Goal: Information Seeking & Learning: Check status

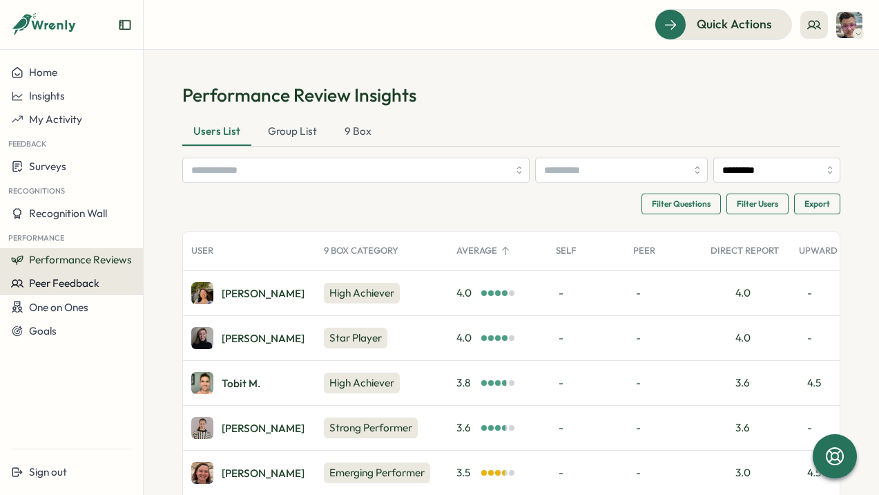
click at [90, 275] on button "Peer Feedback" at bounding box center [71, 282] width 143 height 23
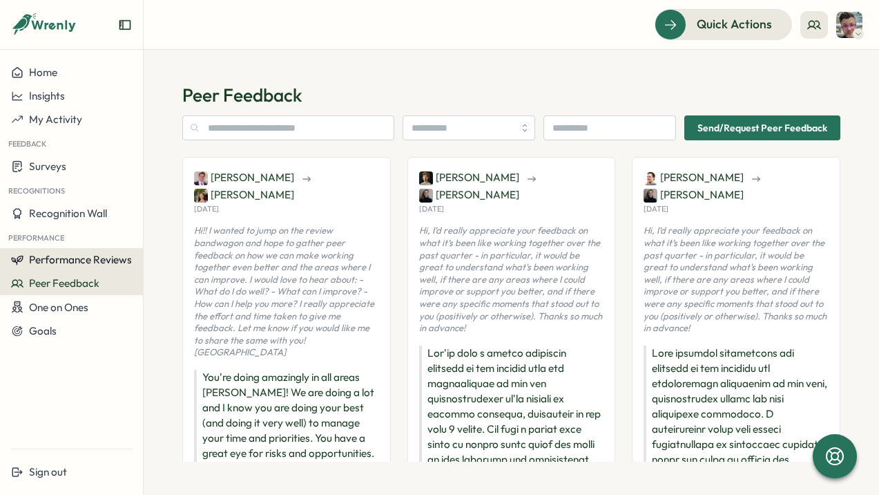
click at [95, 261] on span "Performance Reviews" at bounding box center [80, 259] width 103 height 13
click at [61, 263] on span "Performance Reviews" at bounding box center [80, 259] width 103 height 13
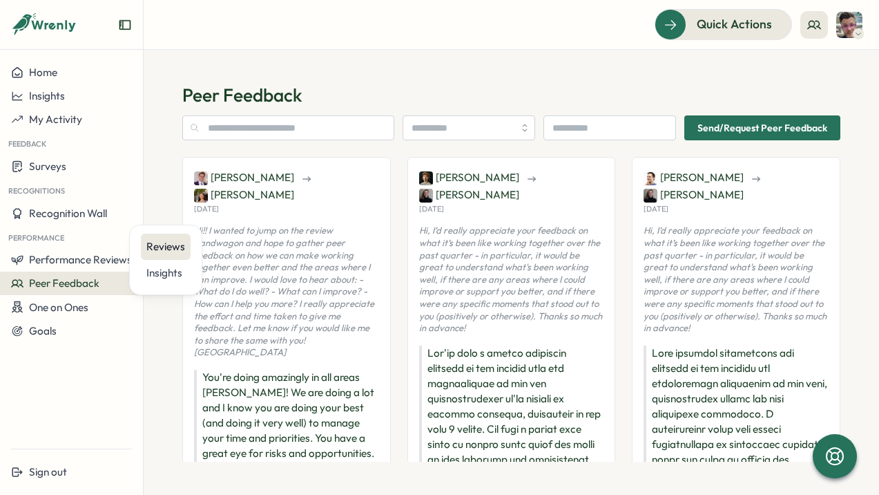
click at [172, 250] on div "Reviews" at bounding box center [165, 246] width 39 height 15
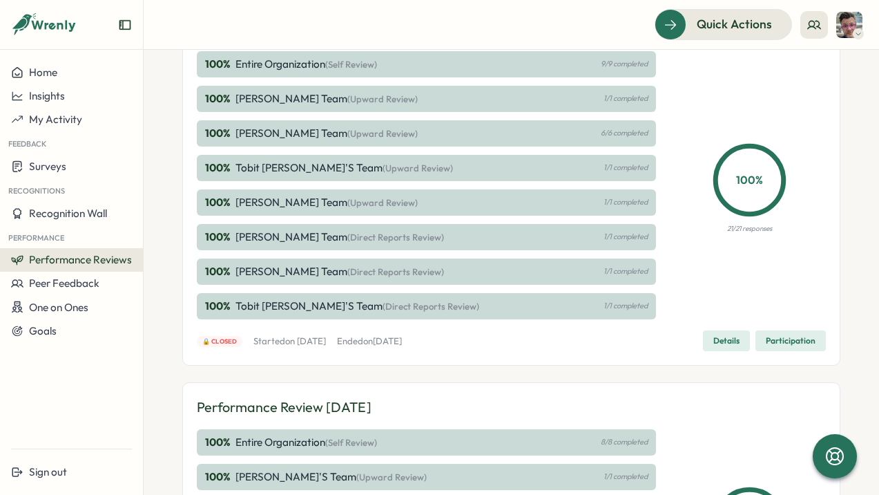
scroll to position [288, 0]
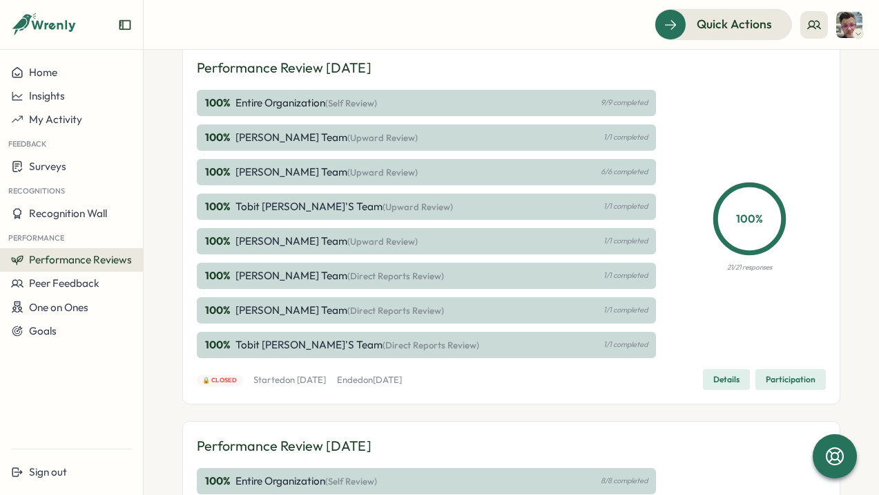
click at [354, 307] on span "(Direct Reports Review)" at bounding box center [395, 310] width 97 height 11
click at [419, 97] on div "100 % Entire Organization (Self Review) 9/9 completed" at bounding box center [426, 103] width 459 height 26
click at [377, 103] on span "(Self Review)" at bounding box center [351, 102] width 52 height 11
click at [617, 102] on p "9/9 completed" at bounding box center [624, 102] width 47 height 9
click at [266, 107] on p "Entire Organization (Self Review)" at bounding box center [307, 102] width 142 height 15
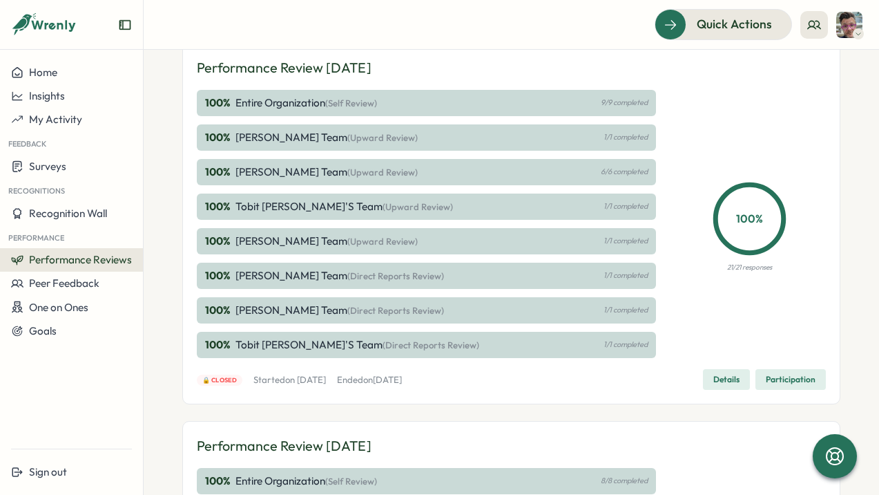
click at [266, 107] on p "Entire Organization (Self Review)" at bounding box center [307, 102] width 142 height 15
click at [713, 377] on span "Details" at bounding box center [726, 379] width 26 height 19
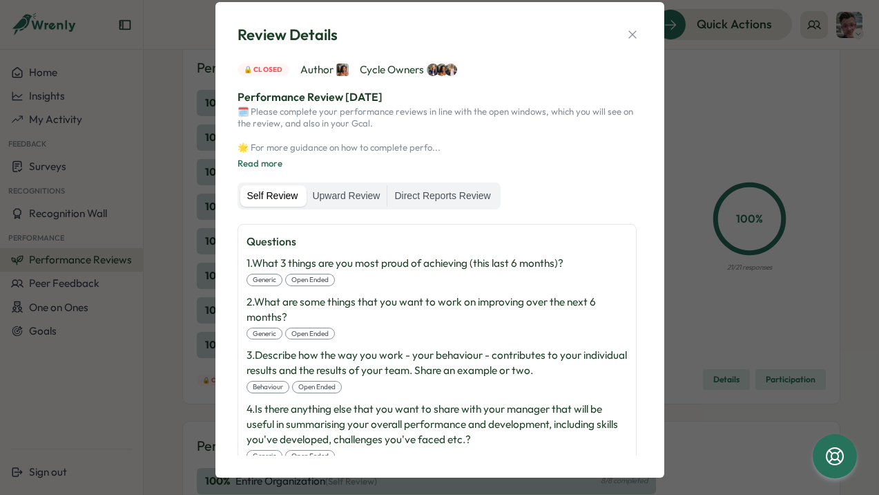
scroll to position [36, 0]
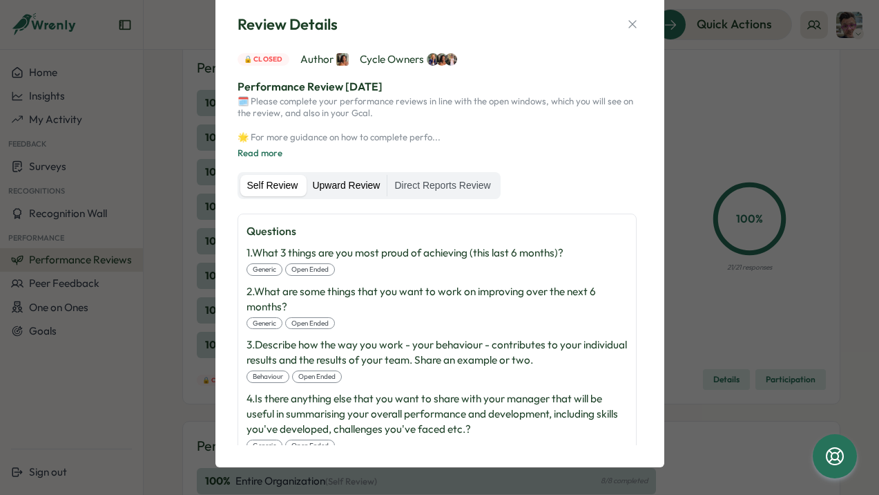
click at [355, 186] on label "Upward Review" at bounding box center [346, 186] width 82 height 22
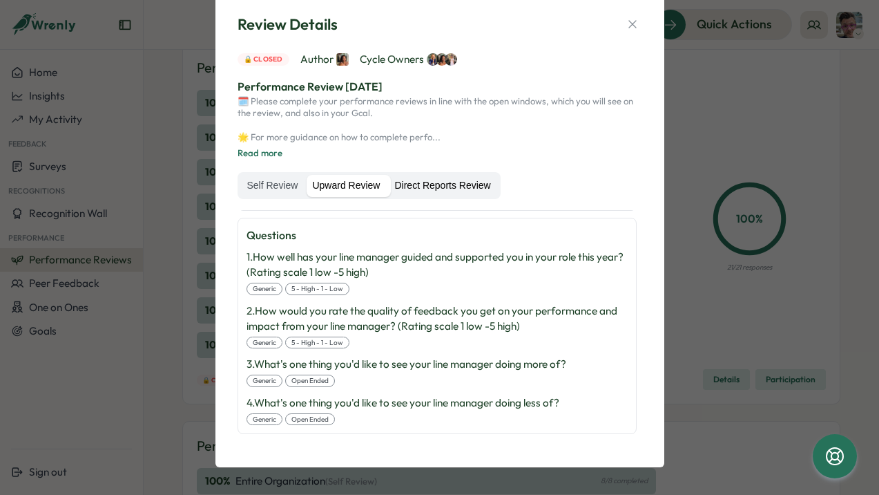
click at [437, 182] on label "Direct Reports Review" at bounding box center [442, 186] width 110 height 22
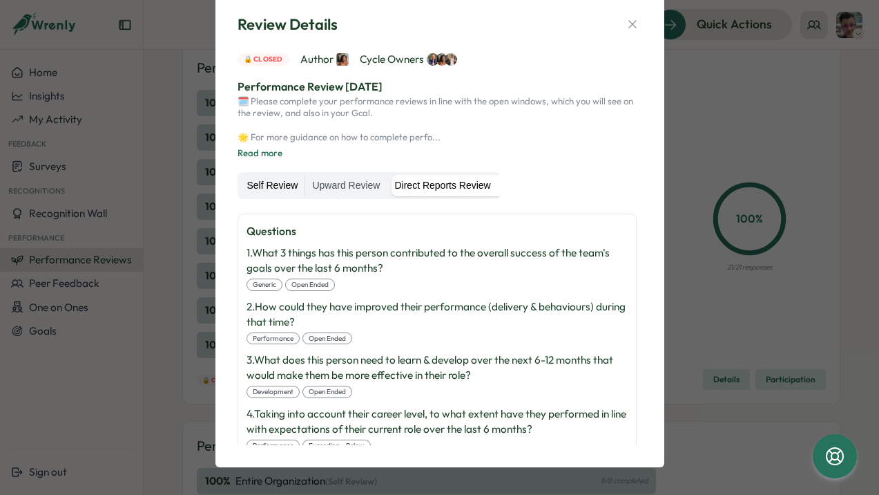
click at [282, 181] on label "Self Review" at bounding box center [272, 186] width 65 height 22
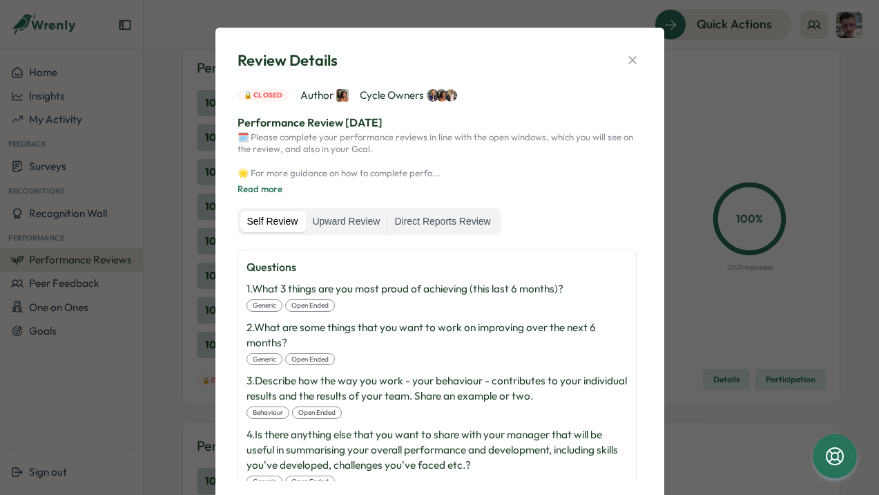
scroll to position [36, 0]
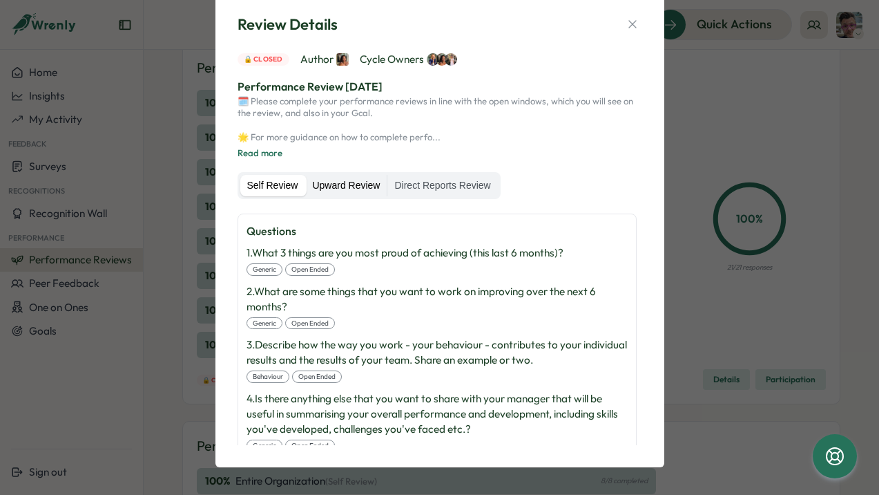
click at [341, 182] on label "Upward Review" at bounding box center [346, 186] width 82 height 22
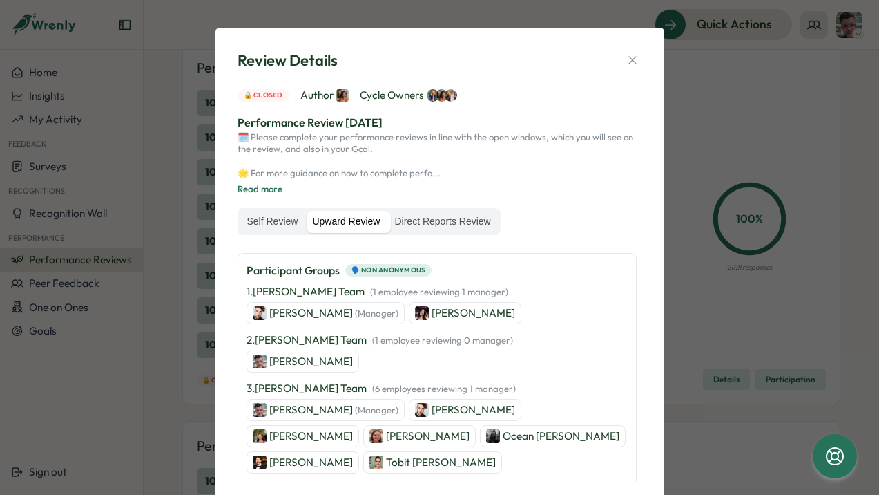
scroll to position [115, 0]
click at [304, 362] on p "[PERSON_NAME]" at bounding box center [311, 361] width 84 height 15
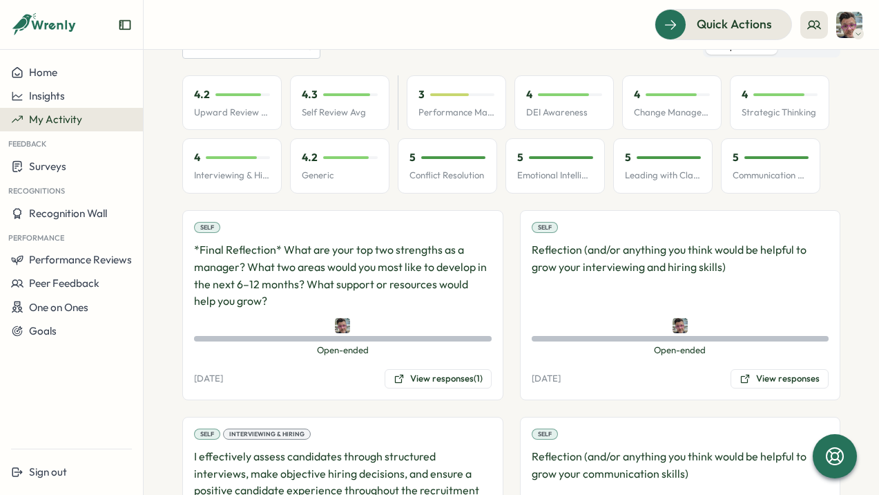
scroll to position [149, 0]
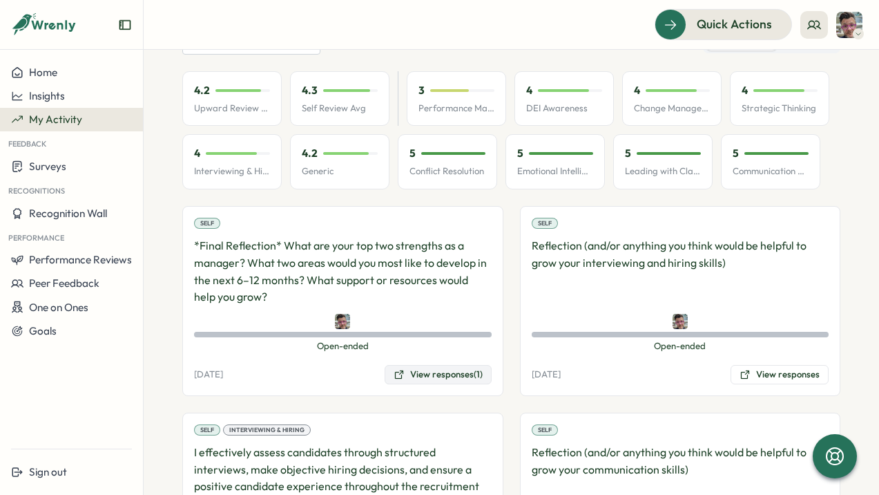
click at [423, 384] on button "View responses (1)" at bounding box center [438, 374] width 107 height 19
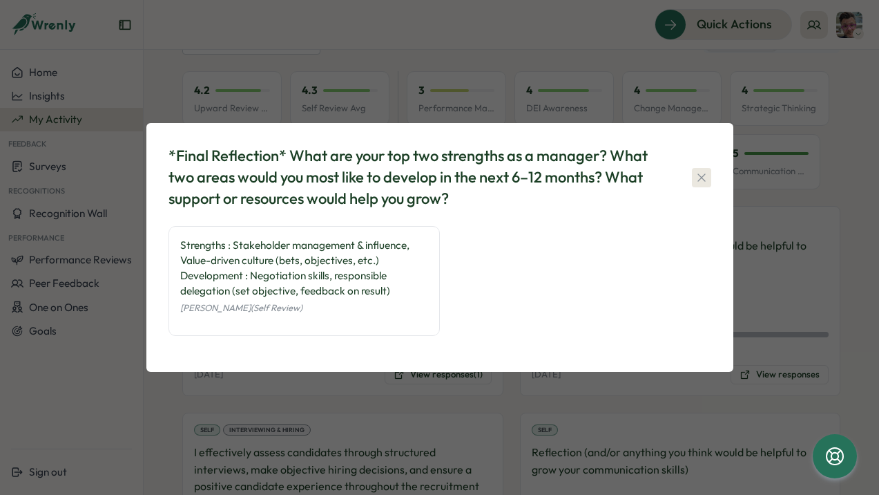
click at [696, 178] on icon "button" at bounding box center [702, 178] width 14 height 14
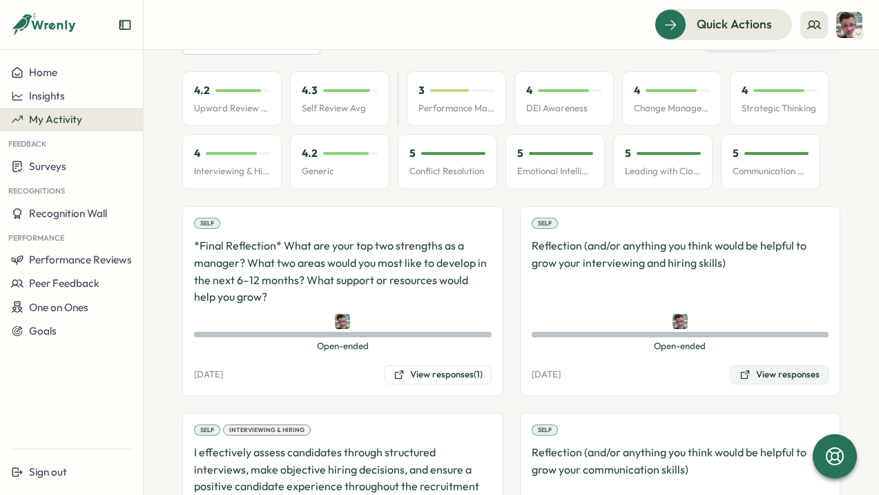
click at [760, 384] on button "View responses" at bounding box center [780, 374] width 98 height 19
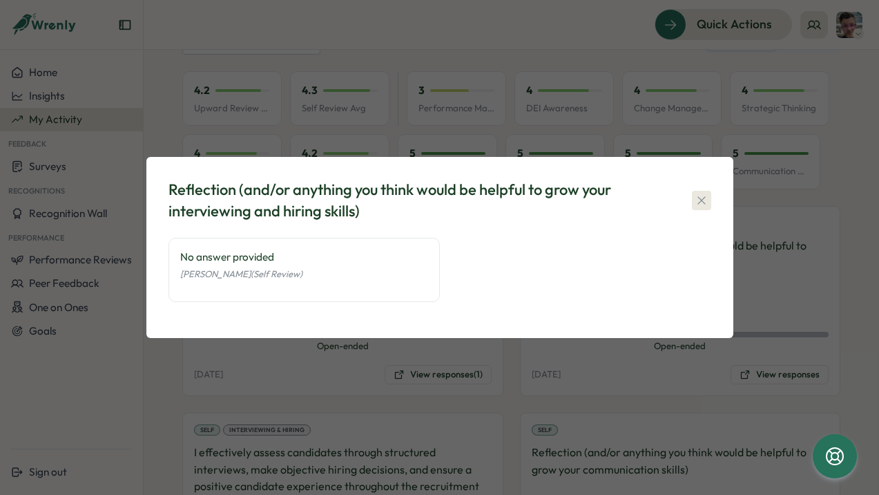
click at [705, 197] on icon "button" at bounding box center [702, 200] width 8 height 8
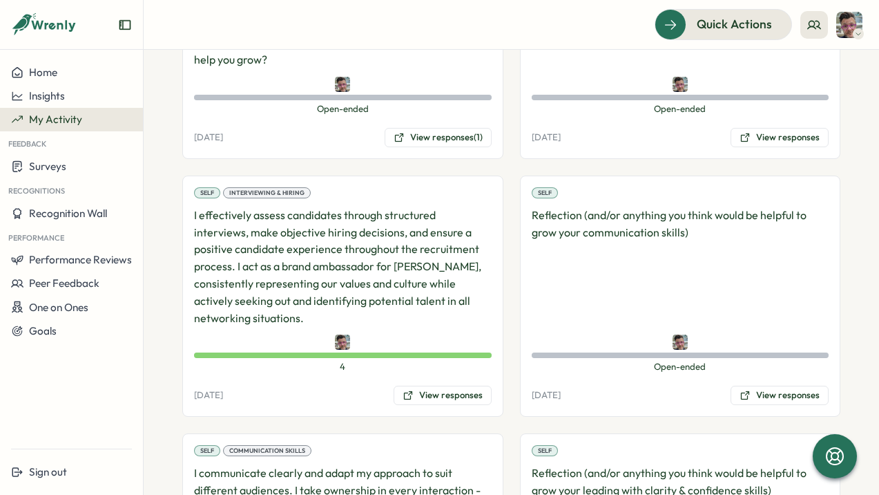
scroll to position [389, 0]
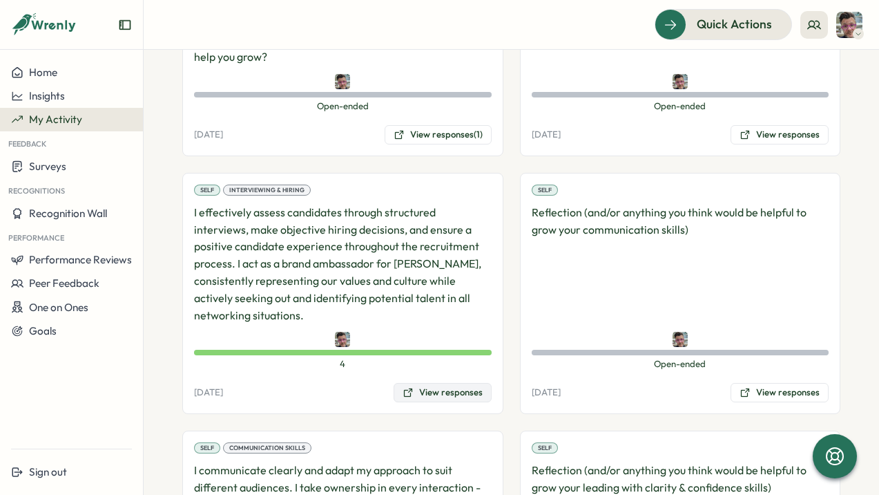
click at [448, 402] on button "View responses" at bounding box center [443, 392] width 98 height 19
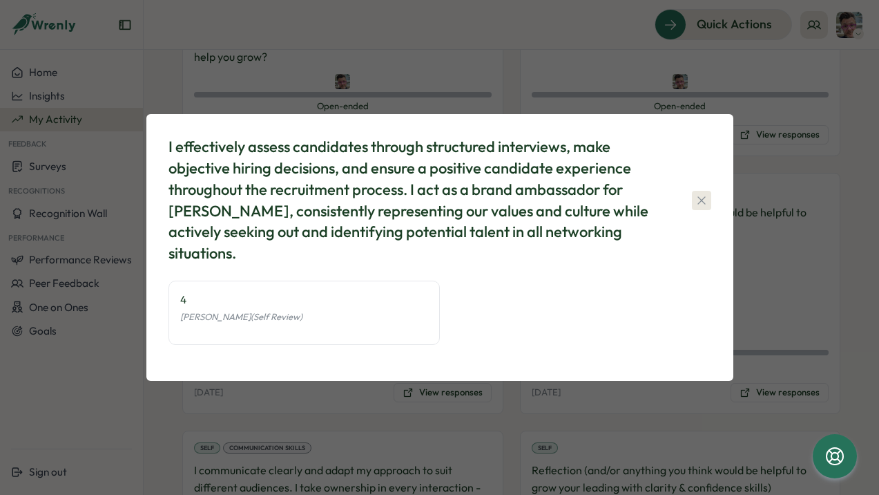
click at [701, 195] on icon "button" at bounding box center [702, 200] width 14 height 14
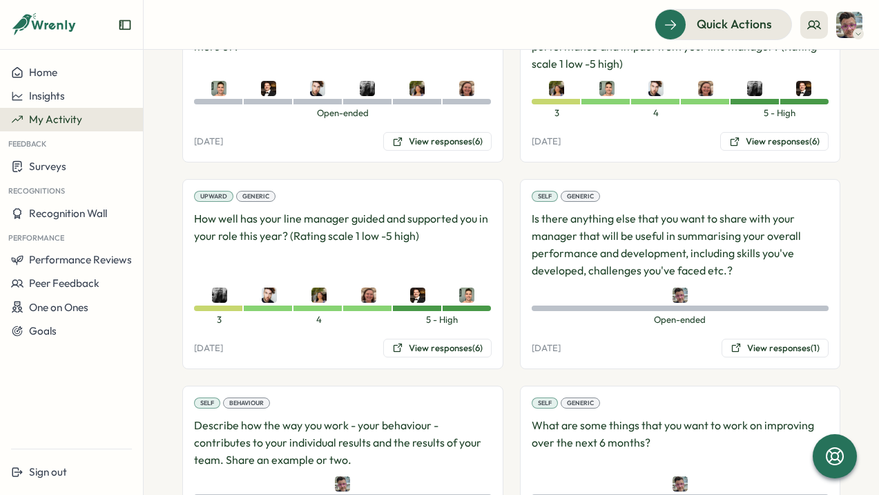
scroll to position [2328, 0]
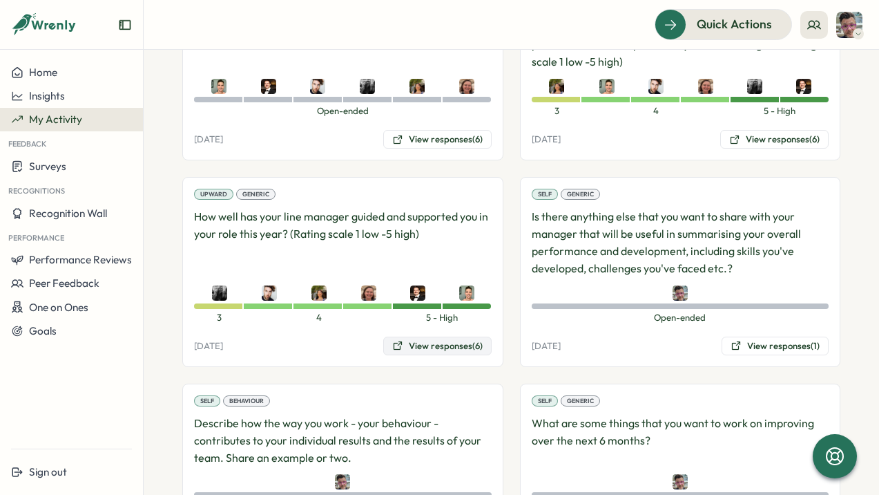
click at [454, 356] on button "View responses (6)" at bounding box center [437, 345] width 108 height 19
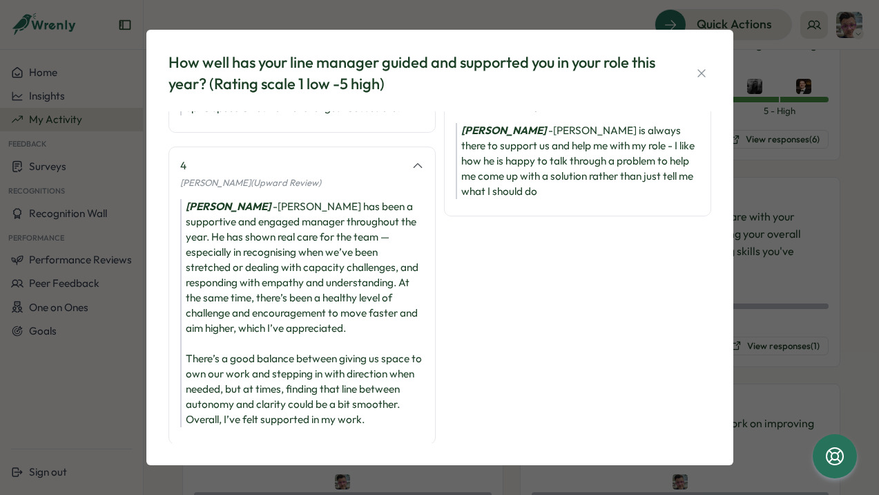
scroll to position [0, 0]
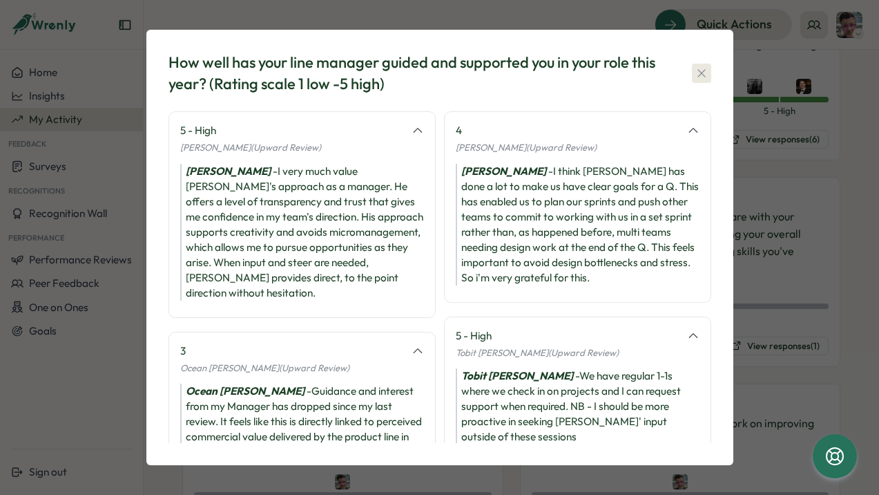
click at [697, 77] on icon "button" at bounding box center [702, 73] width 14 height 14
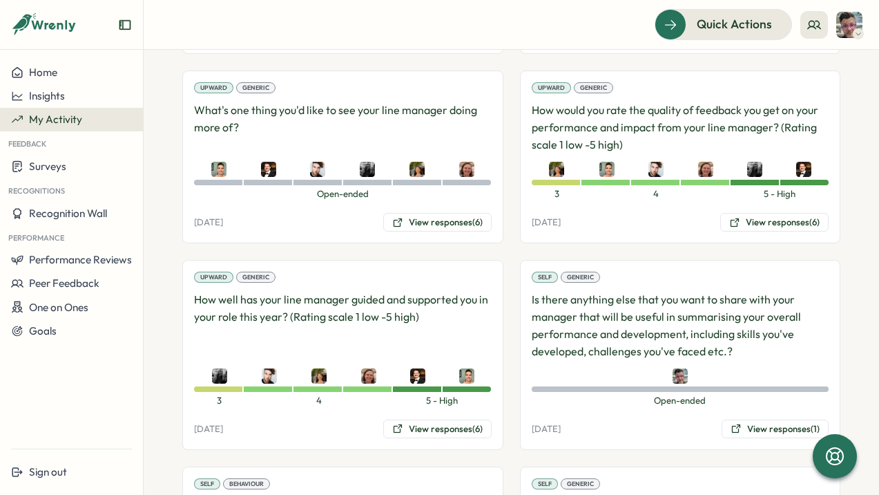
scroll to position [2242, 0]
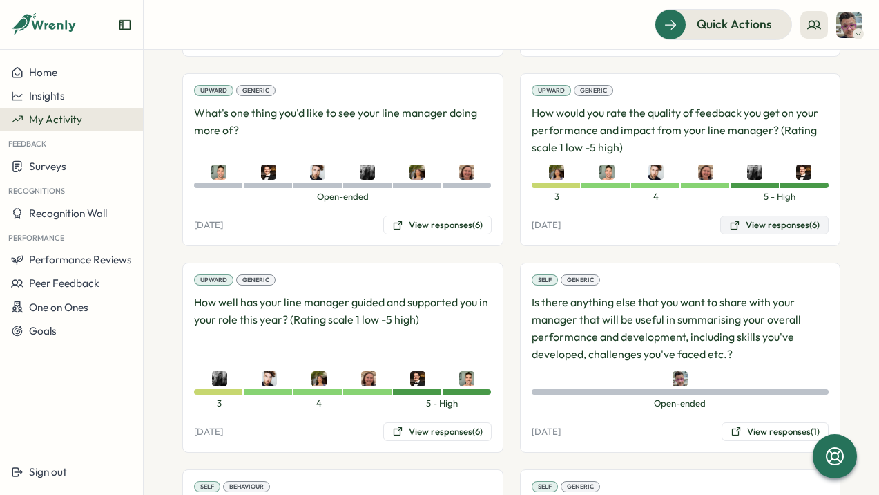
click at [774, 235] on button "View responses (6)" at bounding box center [774, 224] width 108 height 19
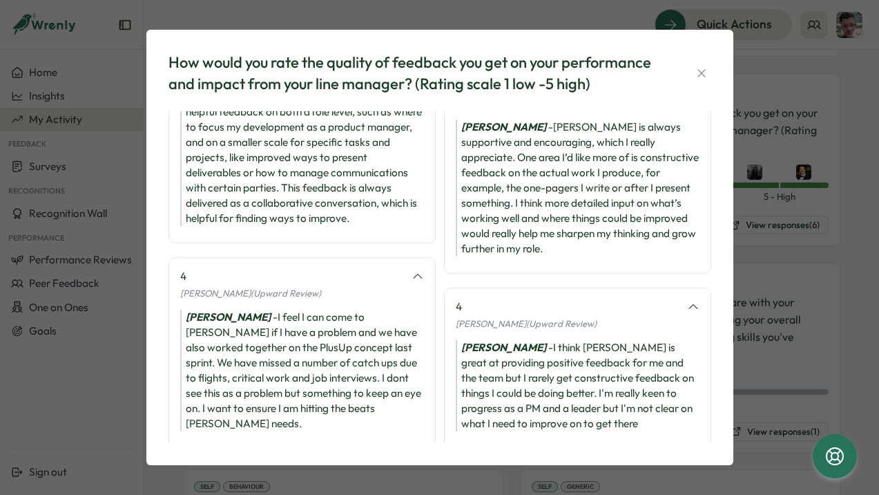
scroll to position [207, 0]
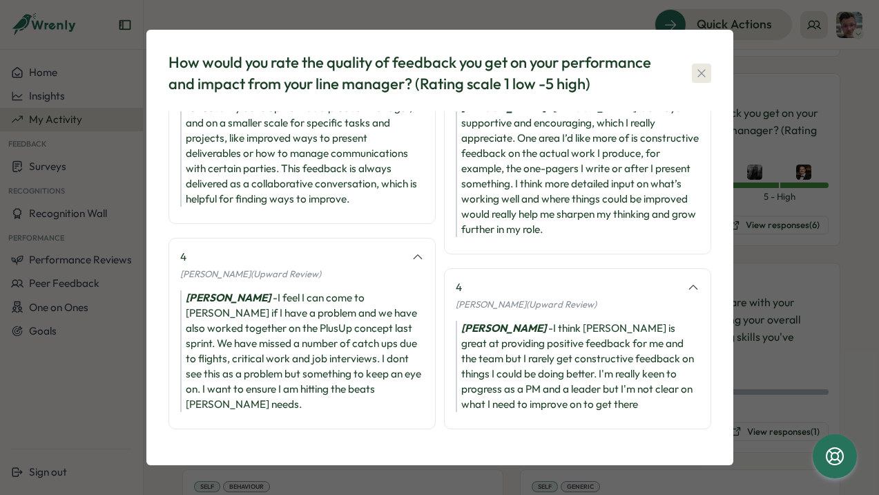
click at [705, 66] on icon "button" at bounding box center [702, 73] width 14 height 14
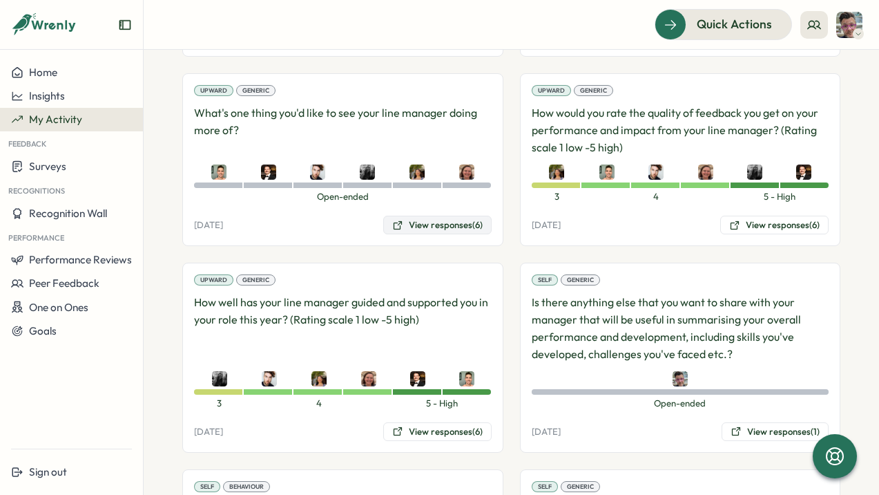
click at [419, 235] on button "View responses (6)" at bounding box center [437, 224] width 108 height 19
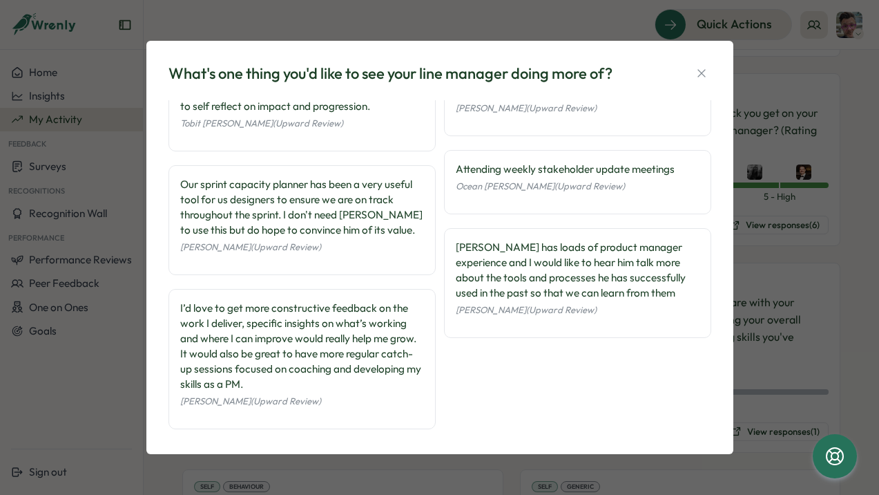
scroll to position [69, 0]
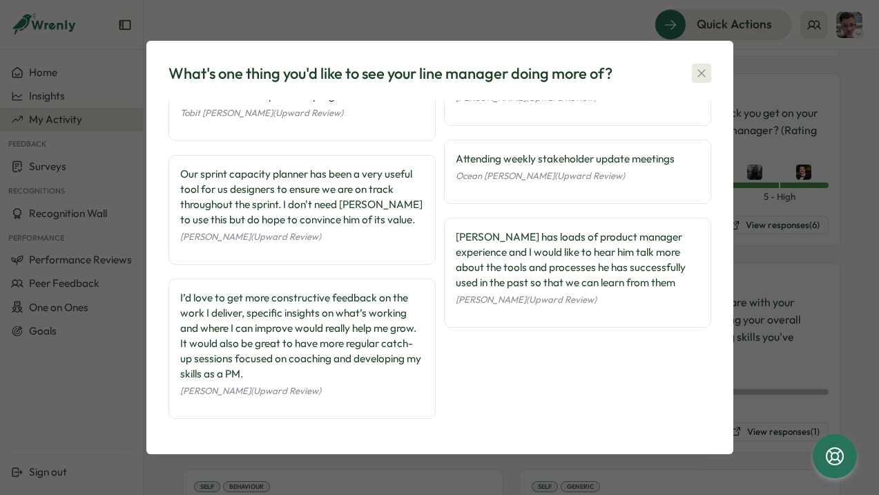
click at [696, 75] on icon "button" at bounding box center [702, 73] width 14 height 14
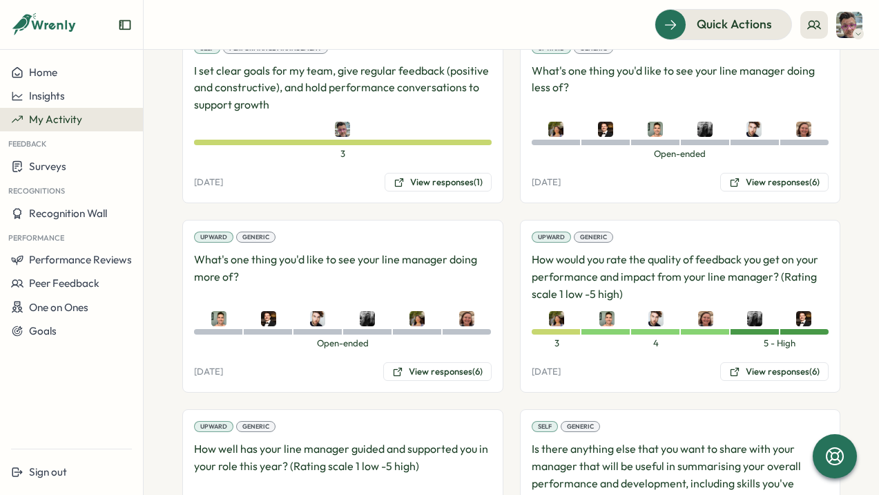
scroll to position [2090, 0]
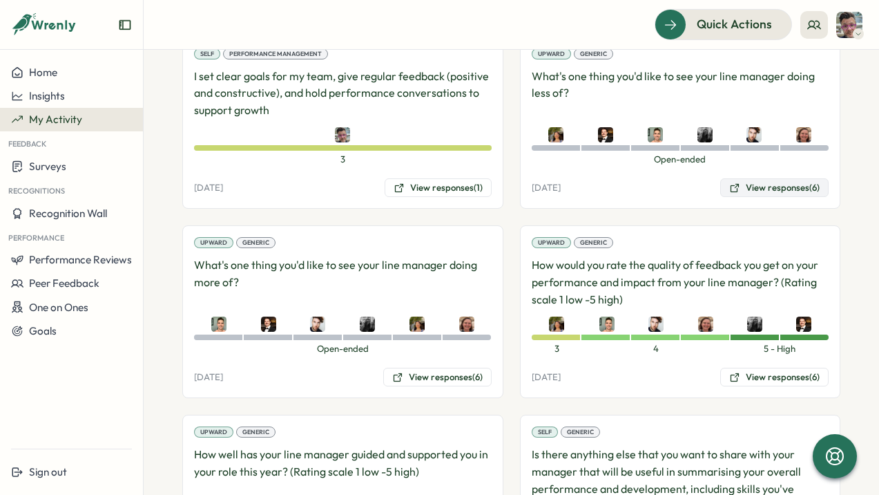
click at [774, 198] on button "View responses (6)" at bounding box center [774, 187] width 108 height 19
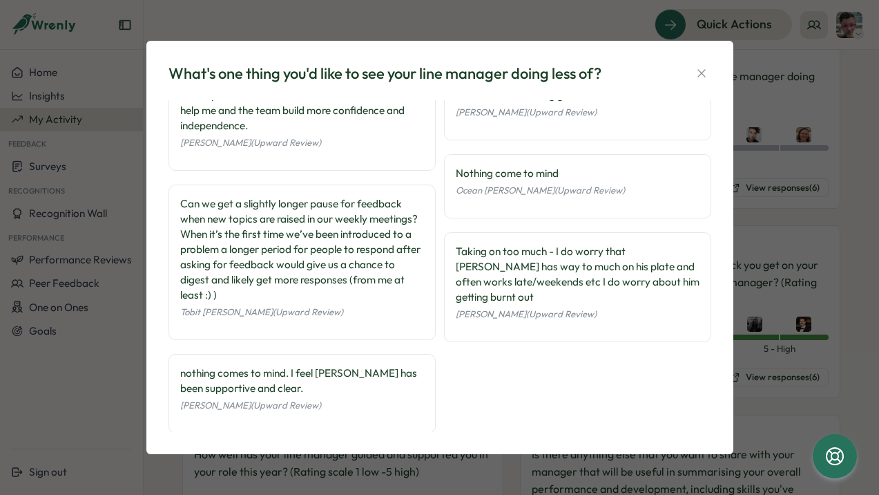
scroll to position [84, 0]
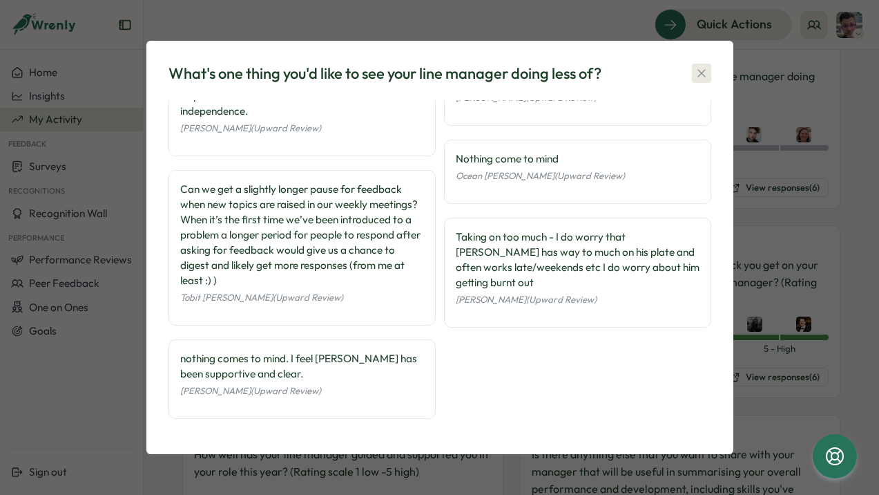
click at [692, 68] on button "button" at bounding box center [701, 73] width 19 height 19
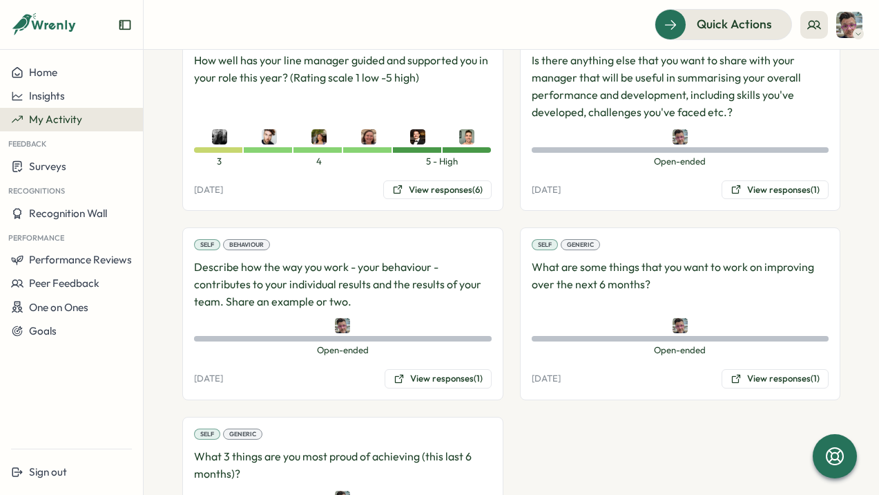
scroll to position [2625, 0]
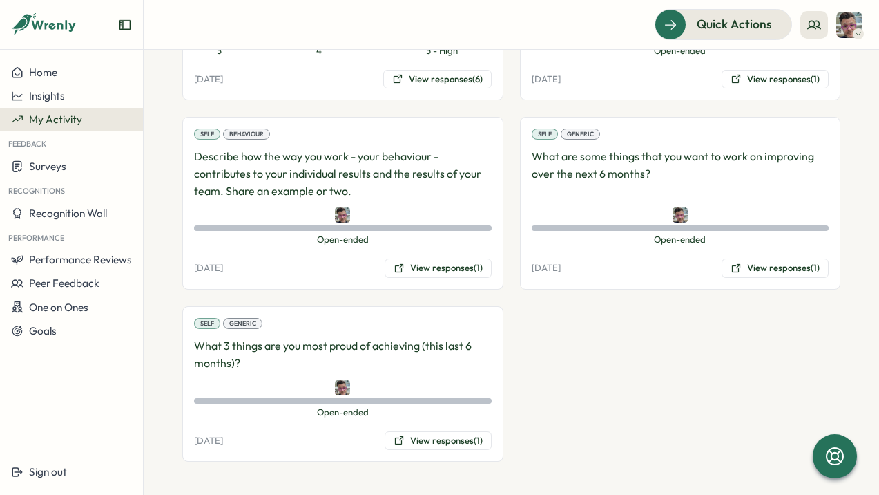
click at [48, 120] on span "My Activity" at bounding box center [55, 119] width 53 height 13
click at [64, 174] on button "Surveys" at bounding box center [71, 166] width 143 height 24
click at [81, 248] on button "Performance Reviews" at bounding box center [71, 259] width 143 height 23
click at [168, 249] on div "Reviews" at bounding box center [165, 246] width 39 height 15
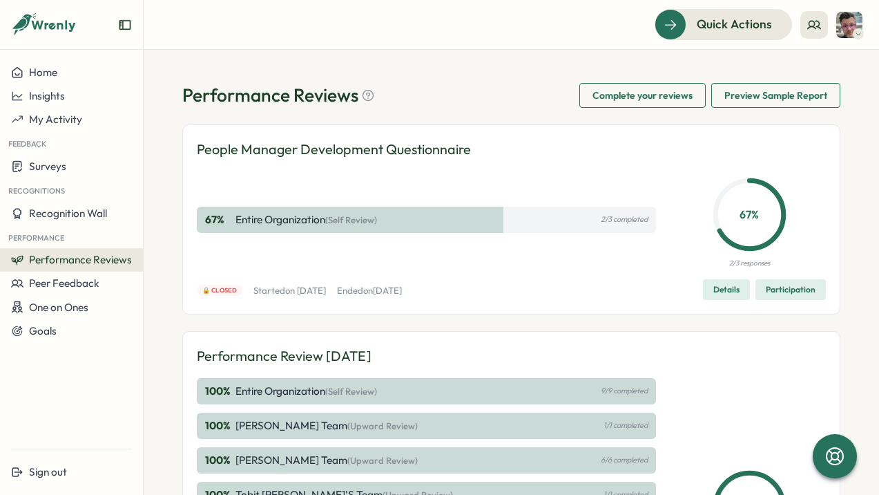
click at [297, 387] on p "Entire Organization (Self Review)" at bounding box center [307, 390] width 142 height 15
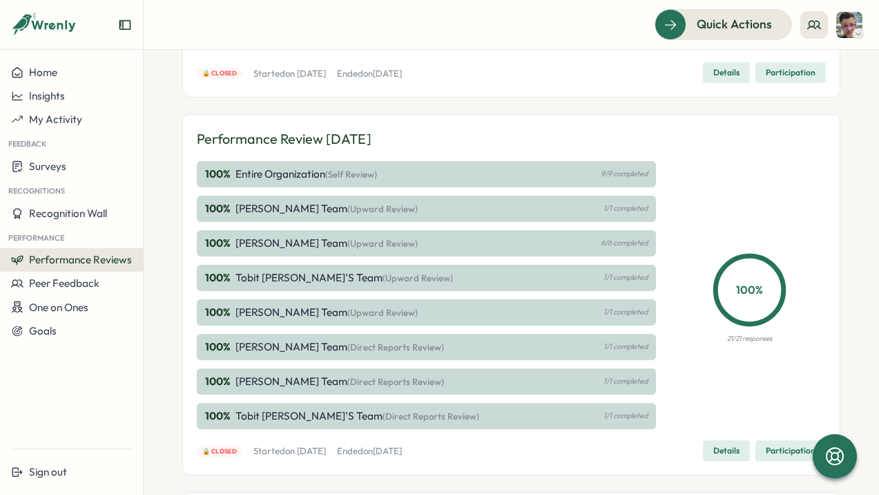
scroll to position [215, 0]
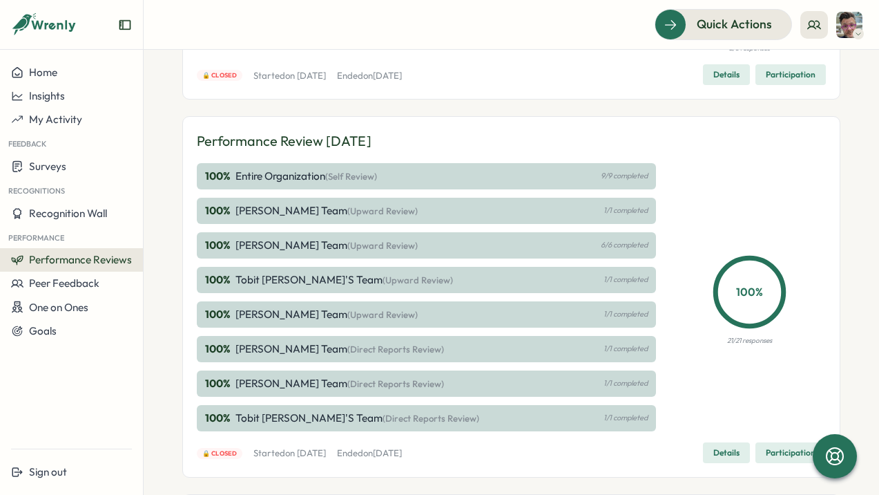
click at [722, 446] on span "Details" at bounding box center [726, 452] width 26 height 19
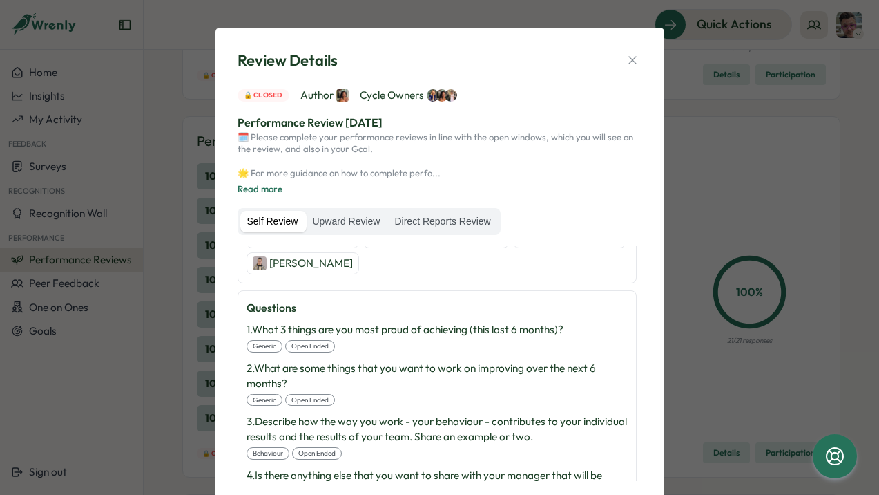
scroll to position [246, 0]
click at [364, 219] on label "Upward Review" at bounding box center [346, 222] width 82 height 22
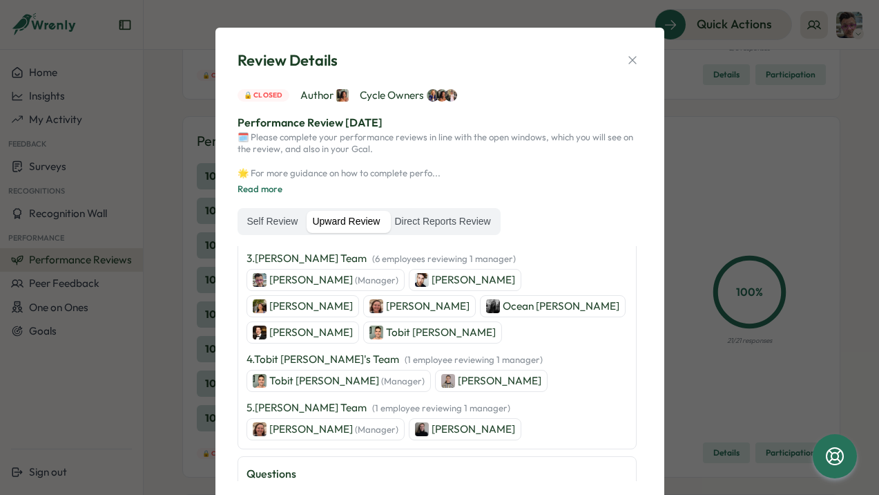
click at [329, 386] on p "Tobit Michael (Manager)" at bounding box center [346, 380] width 155 height 15
click at [626, 61] on icon "button" at bounding box center [633, 60] width 14 height 14
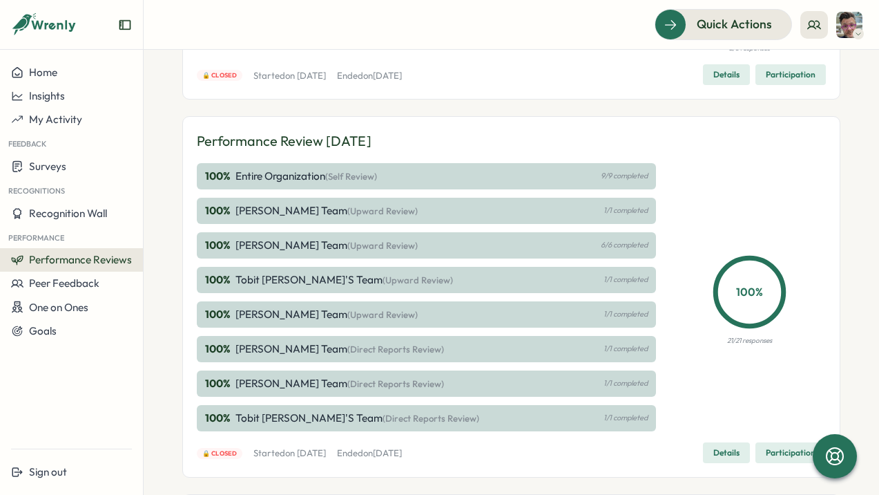
click at [97, 262] on span "Performance Reviews" at bounding box center [80, 259] width 103 height 13
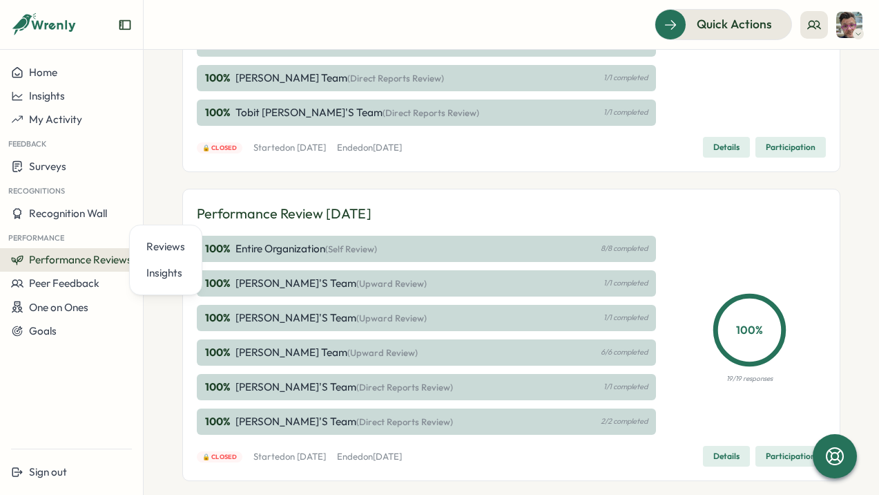
scroll to position [524, 0]
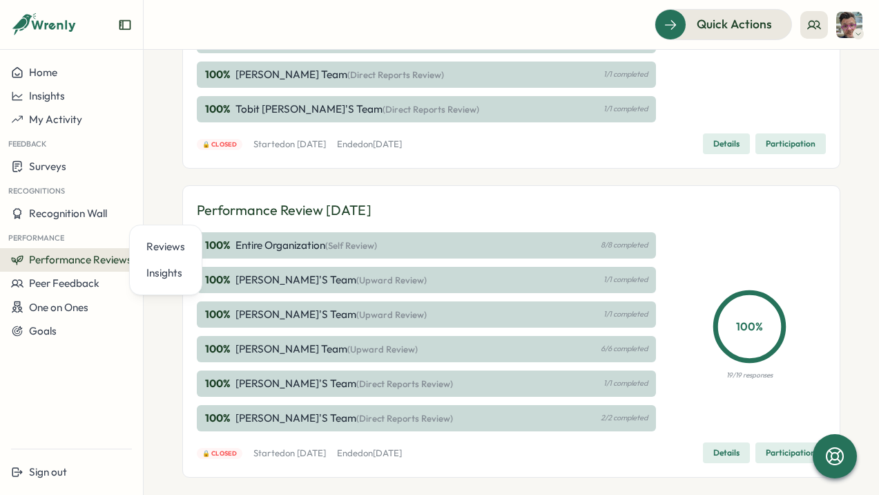
click at [310, 253] on div "100 % Entire Organization (Self Review) 8/8 completed" at bounding box center [426, 245] width 459 height 26
click at [309, 248] on p "Entire Organization (Self Review)" at bounding box center [307, 245] width 142 height 15
click at [716, 454] on span "Details" at bounding box center [726, 452] width 26 height 19
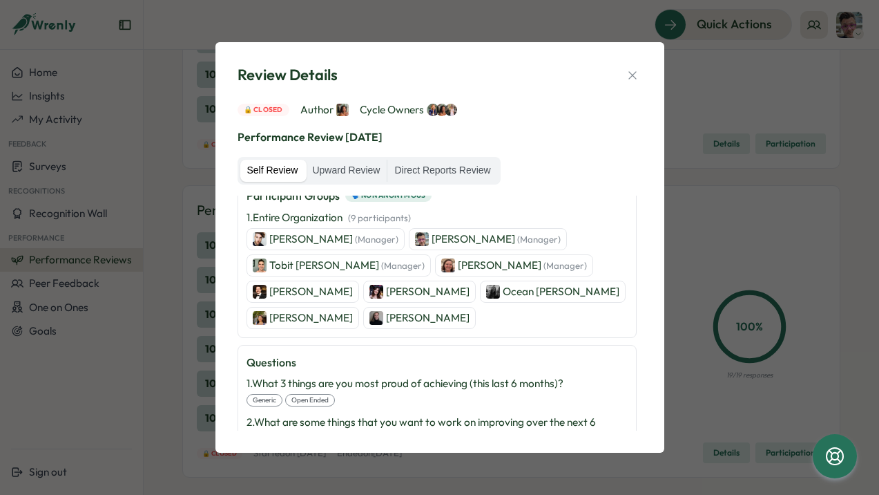
scroll to position [138, 0]
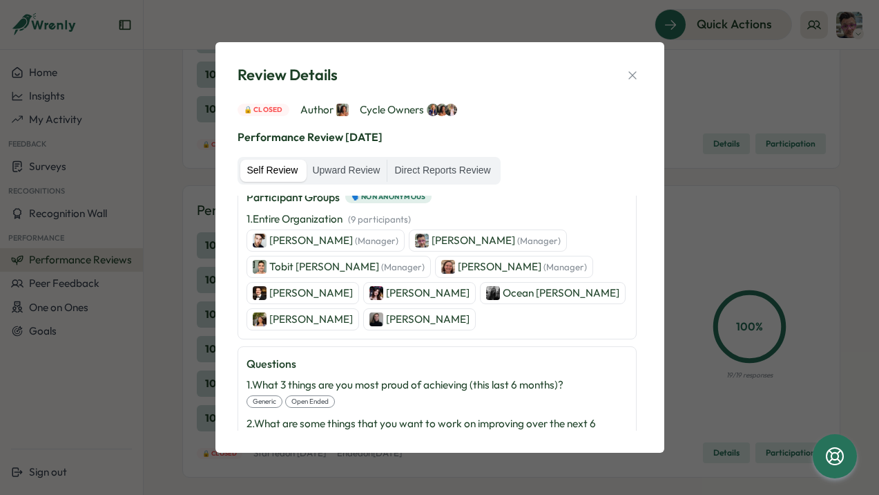
click at [455, 240] on p "Chris Forlano (Manager)" at bounding box center [496, 240] width 129 height 15
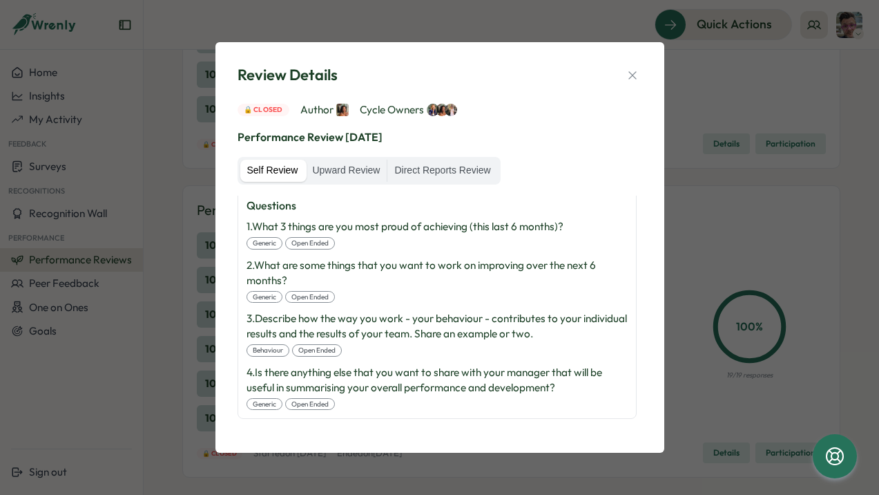
scroll to position [0, 0]
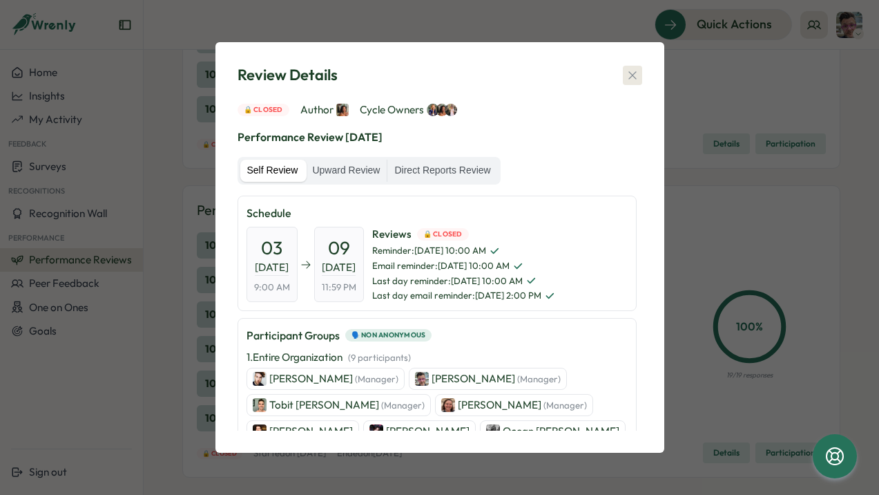
click at [635, 75] on icon "button" at bounding box center [633, 75] width 14 height 14
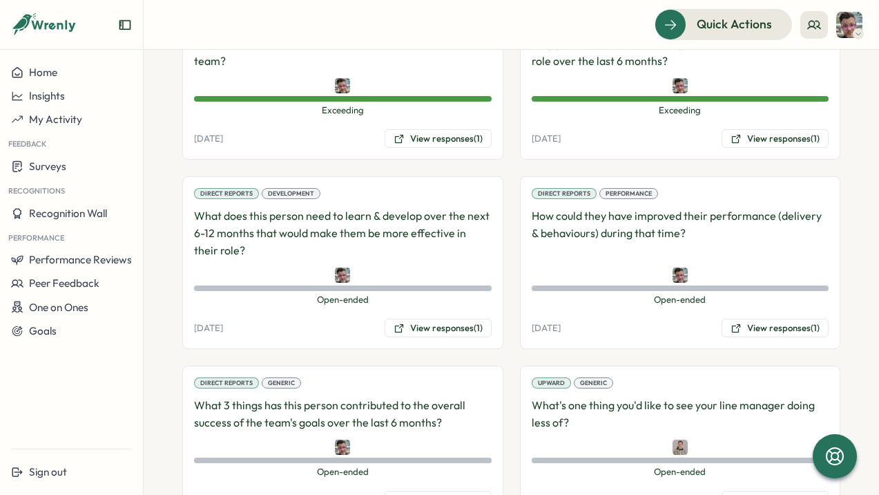
scroll to position [1227, 0]
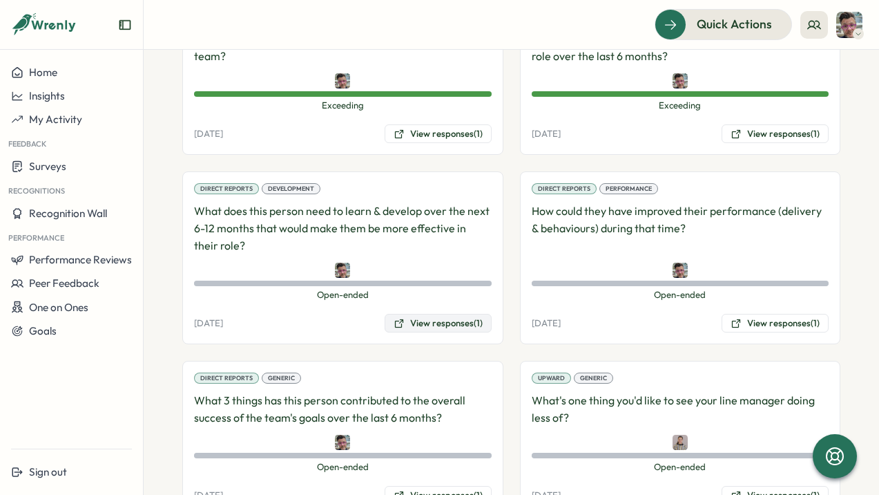
click at [412, 314] on button "View responses (1)" at bounding box center [438, 323] width 107 height 19
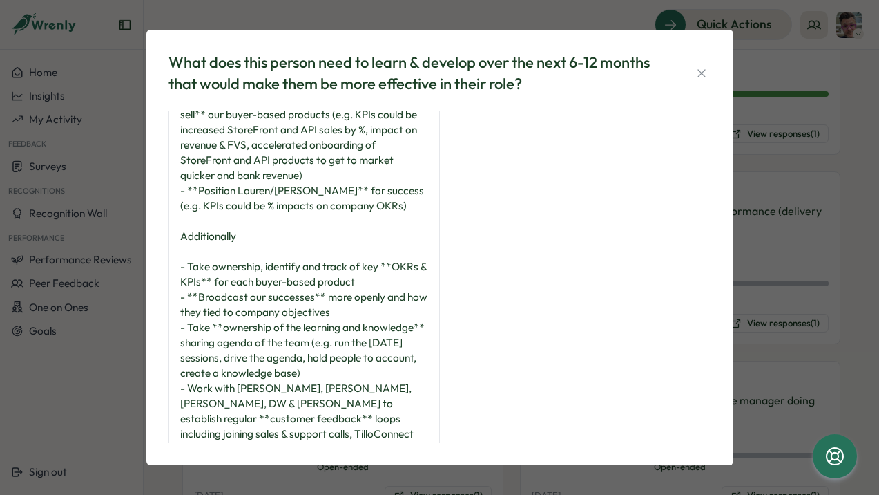
scroll to position [0, 0]
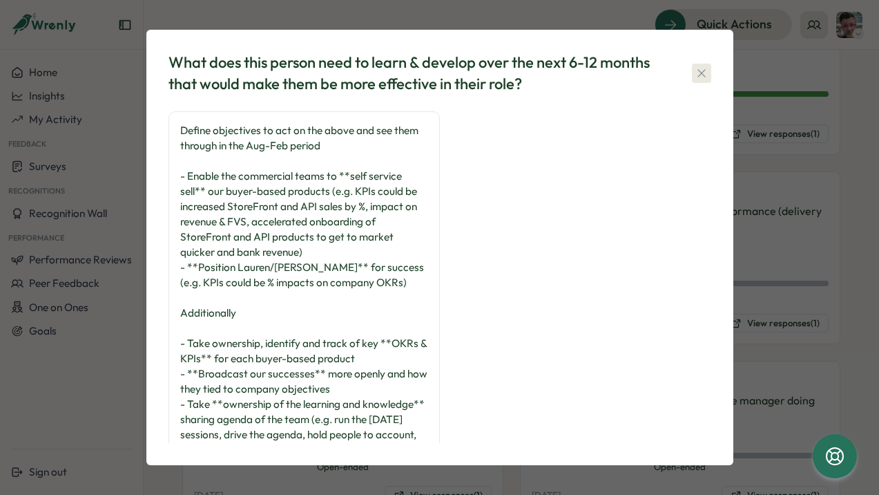
click at [700, 75] on icon "button" at bounding box center [702, 73] width 14 height 14
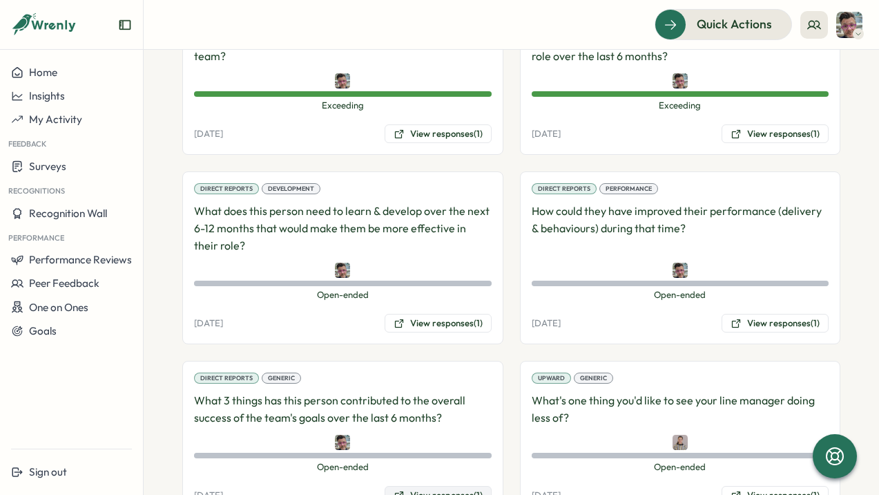
click at [429, 486] on button "View responses (1)" at bounding box center [438, 495] width 107 height 19
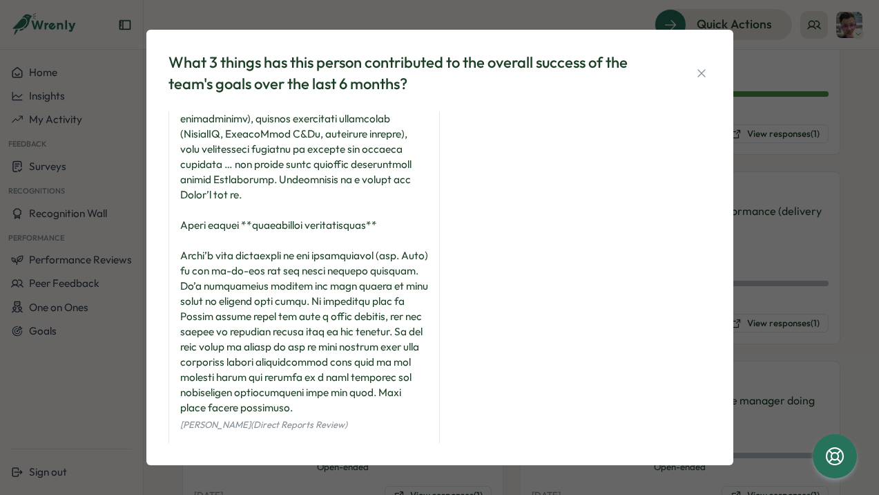
scroll to position [414, 0]
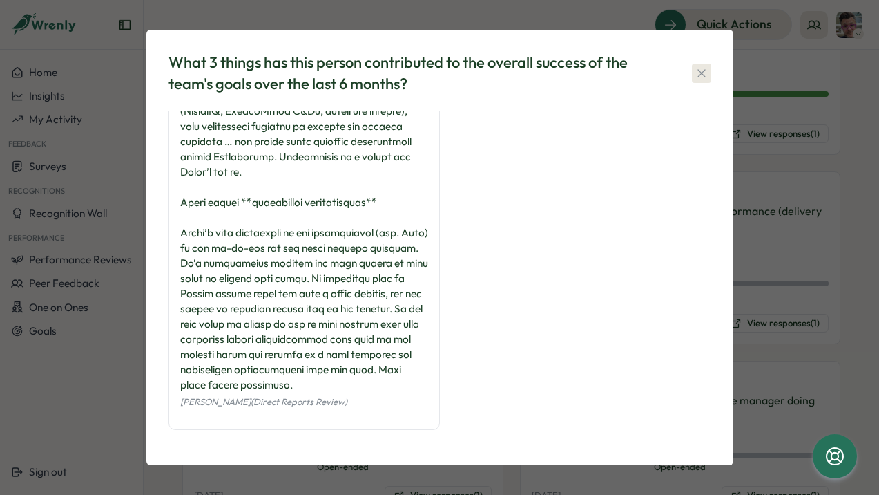
click at [701, 77] on icon "button" at bounding box center [702, 73] width 14 height 14
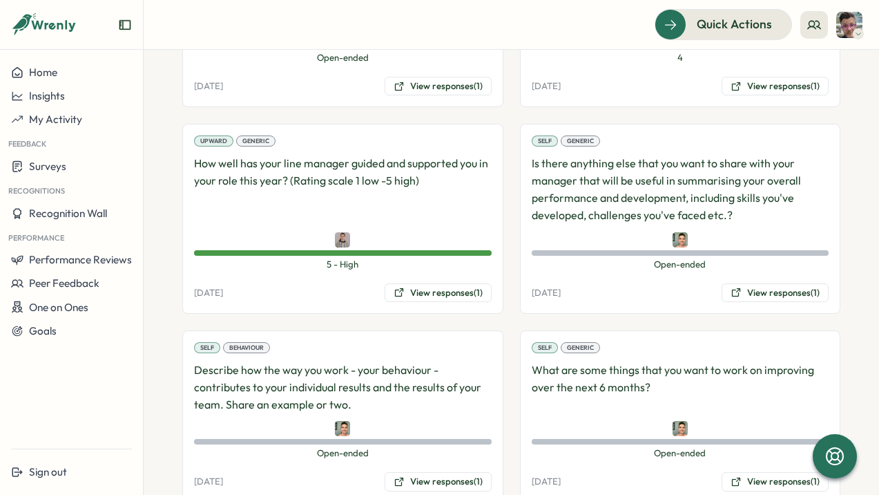
scroll to position [1984, 0]
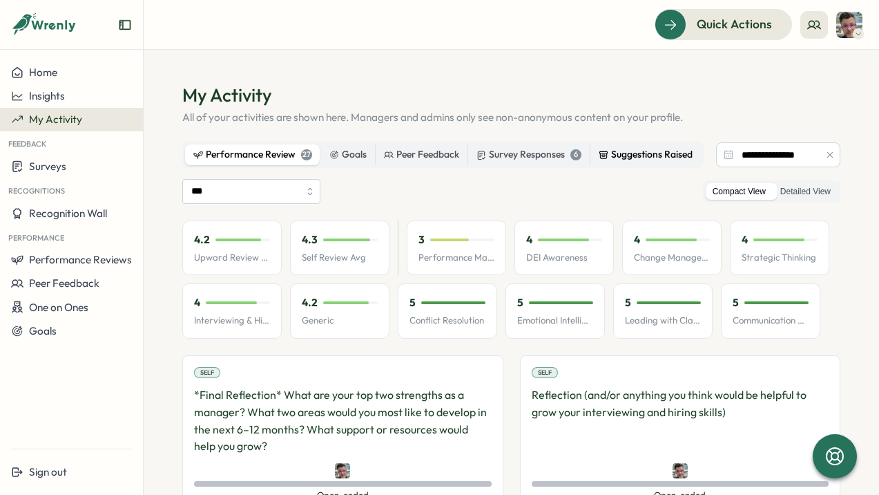
click at [607, 146] on label "Suggestions Raised" at bounding box center [646, 154] width 111 height 21
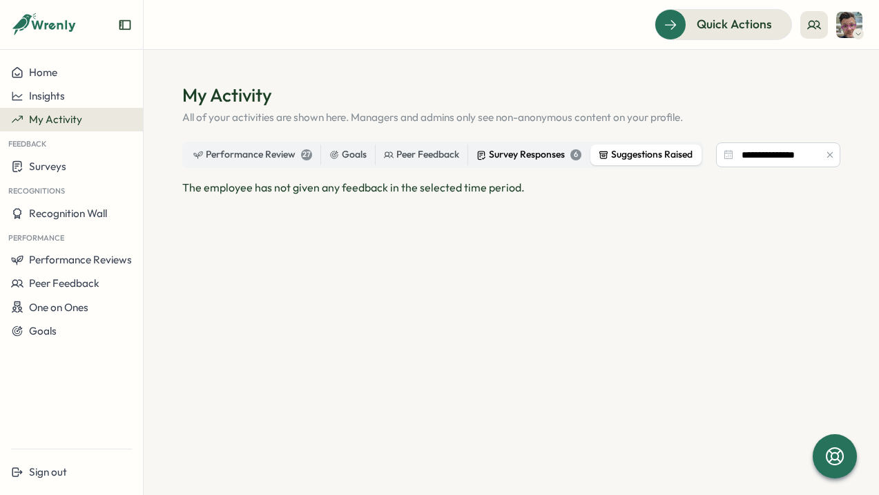
click at [516, 162] on div "Survey Responses 6" at bounding box center [529, 154] width 105 height 15
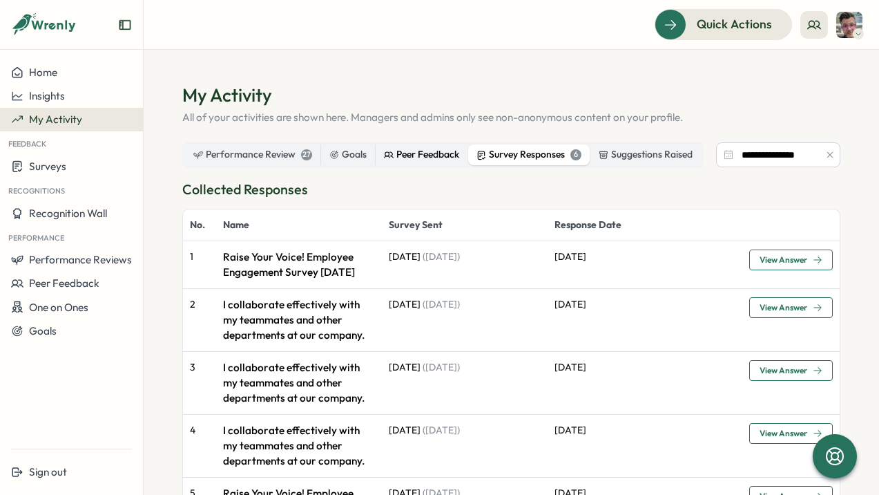
click at [428, 155] on div "Peer Feedback" at bounding box center [421, 154] width 75 height 15
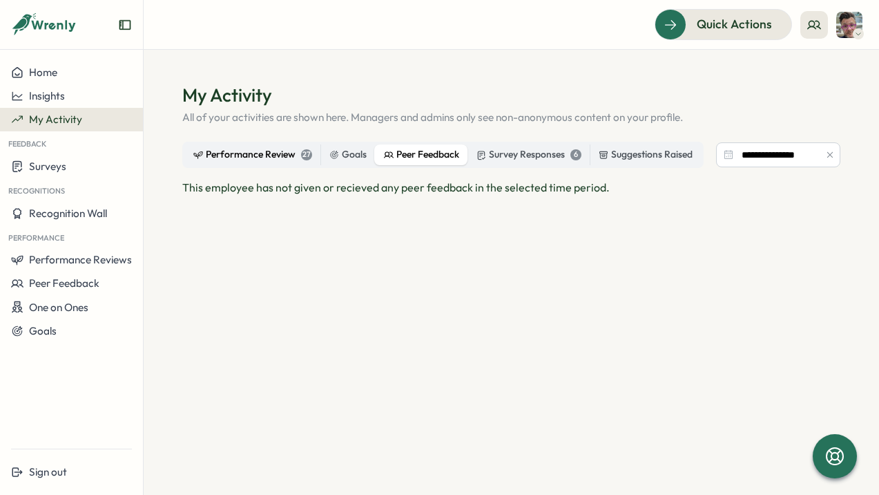
click at [266, 156] on div "Performance Review 27" at bounding box center [252, 154] width 119 height 15
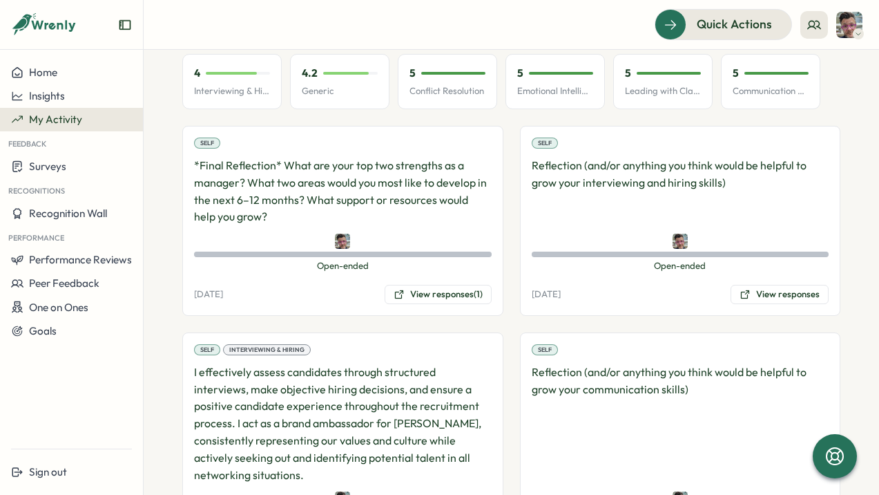
scroll to position [344, 0]
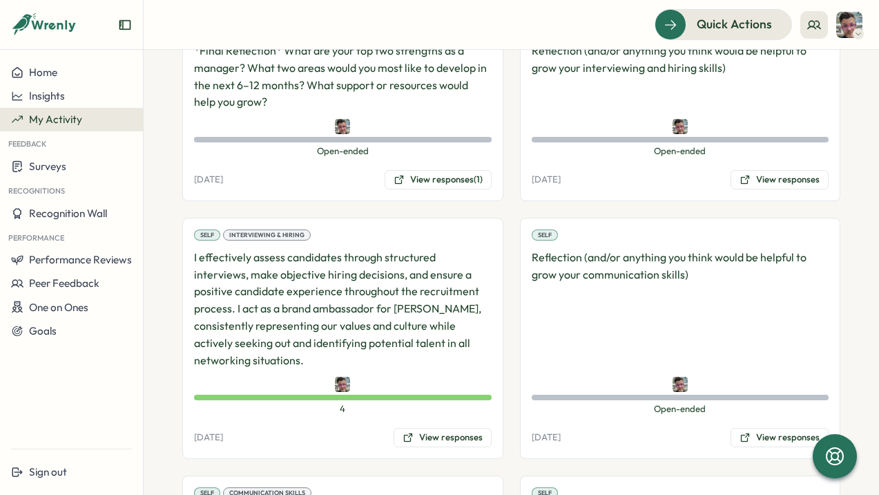
click at [68, 125] on span "My Activity" at bounding box center [55, 119] width 53 height 13
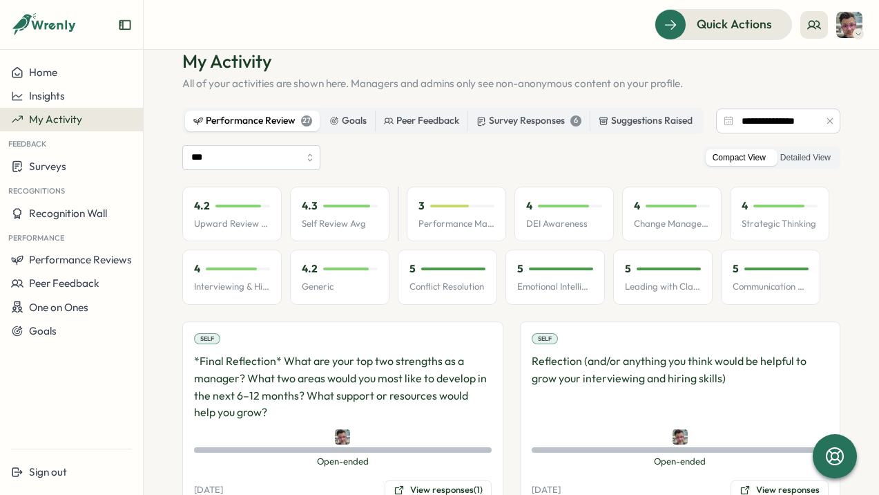
scroll to position [0, 0]
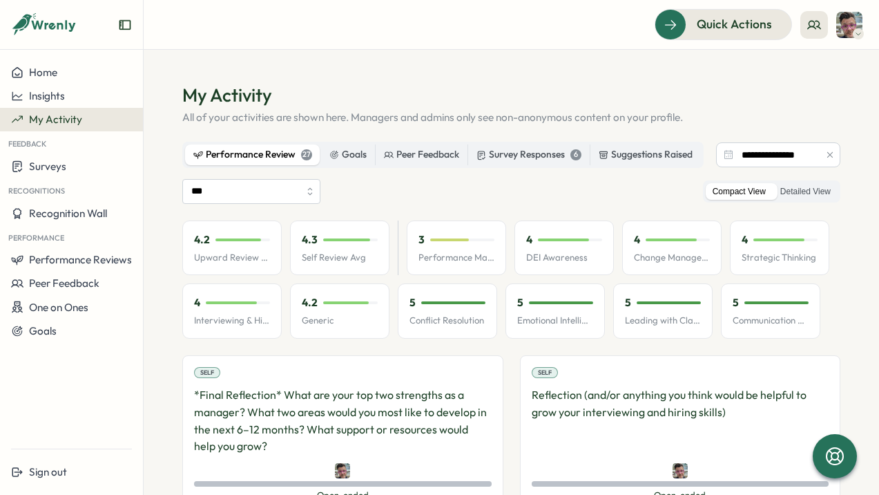
click at [46, 117] on span "My Activity" at bounding box center [55, 119] width 53 height 13
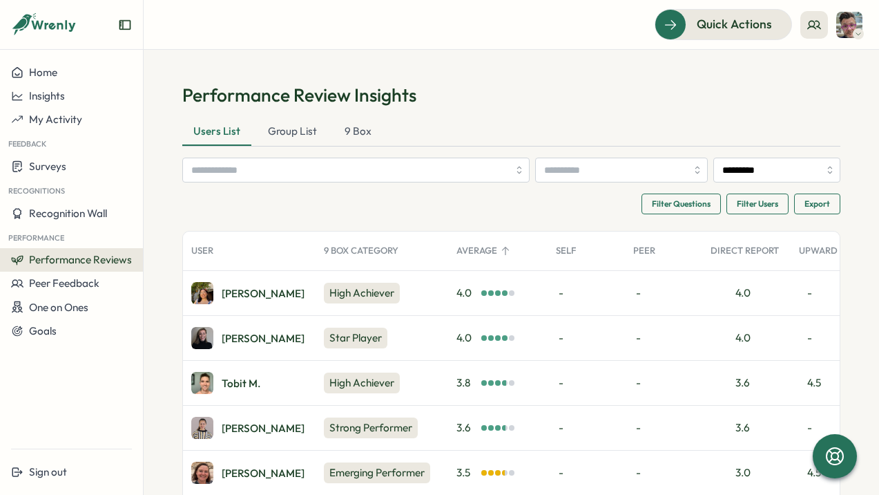
click at [348, 288] on div "High Achiever" at bounding box center [362, 292] width 76 height 21
click at [227, 289] on div "[PERSON_NAME]" at bounding box center [263, 293] width 83 height 10
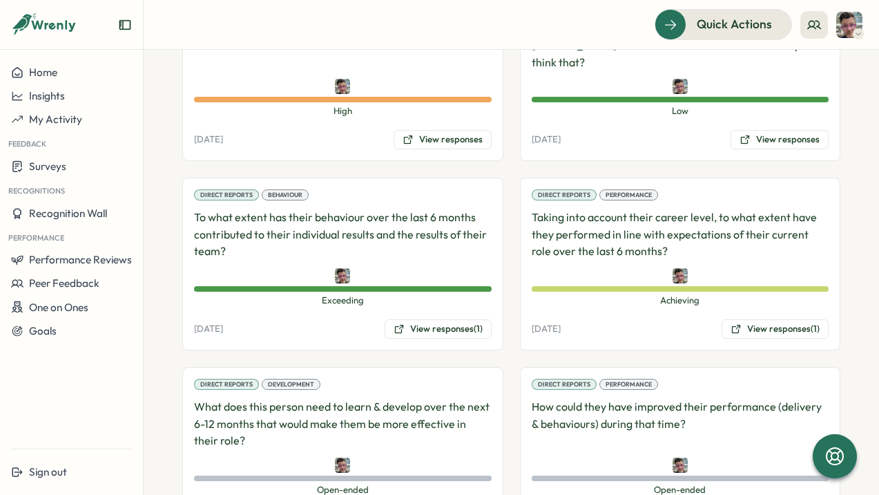
scroll to position [1047, 0]
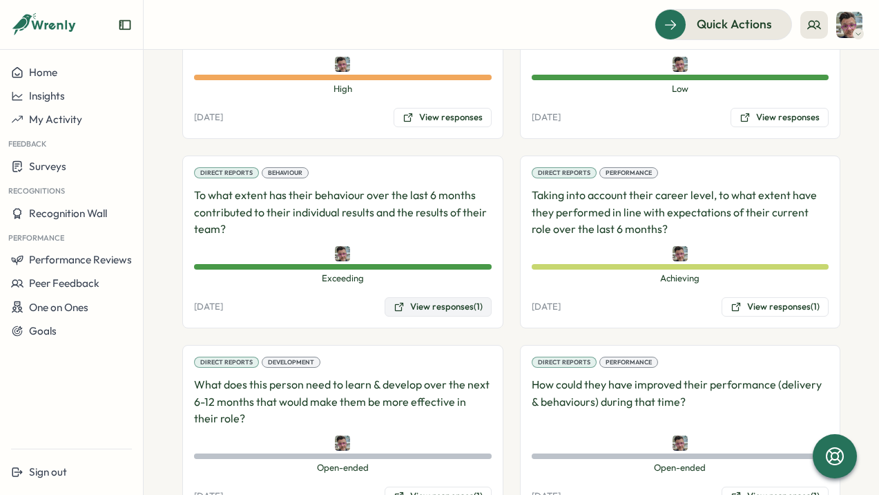
click at [426, 297] on button "View responses (1)" at bounding box center [438, 306] width 107 height 19
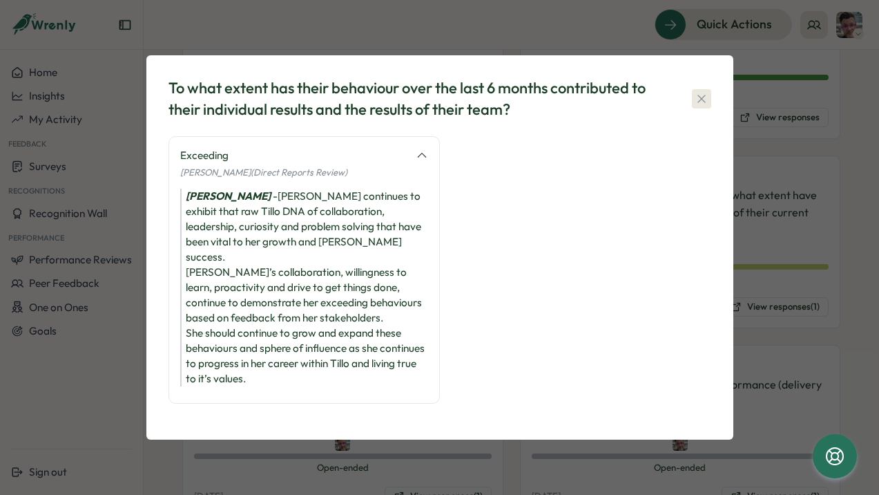
click at [703, 102] on icon "button" at bounding box center [702, 99] width 8 height 8
